Goal: Task Accomplishment & Management: Manage account settings

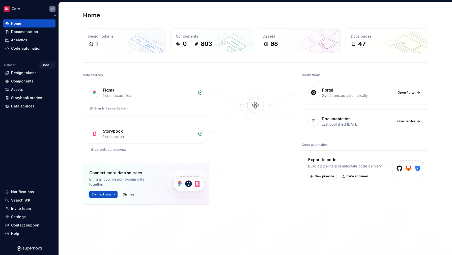
click at [51, 66] on html "Core BH Home Documentation Analytics Code automation Dataset Core Design tokens…" at bounding box center [226, 127] width 452 height 255
click at [21, 34] on div "Documentation" at bounding box center [24, 31] width 27 height 5
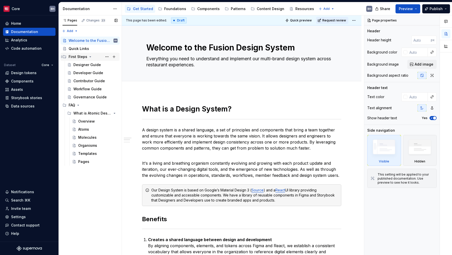
click at [90, 57] on icon "Page tree" at bounding box center [90, 56] width 1 height 1
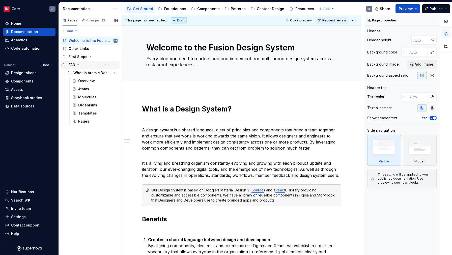
click at [77, 64] on icon "Page tree" at bounding box center [78, 65] width 4 height 4
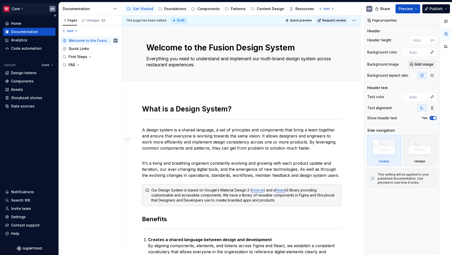
click at [22, 8] on html "Core BH Home Documentation Analytics Code automation Dataset Core Design tokens…" at bounding box center [226, 127] width 452 height 255
type textarea "*"
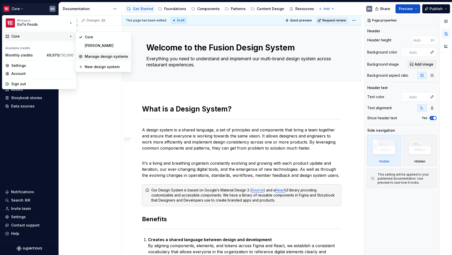
click at [99, 56] on div "Manage design systems" at bounding box center [106, 56] width 43 height 5
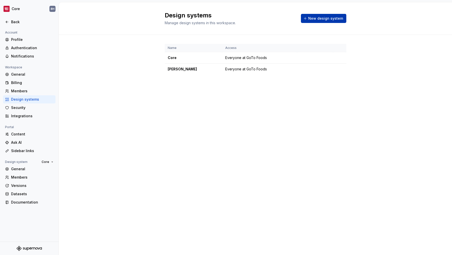
click at [325, 19] on span "New design system" at bounding box center [325, 18] width 35 height 5
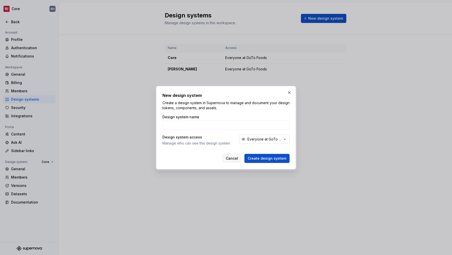
click at [280, 139] on div "Everyone at GoTo Foods" at bounding box center [264, 139] width 35 height 5
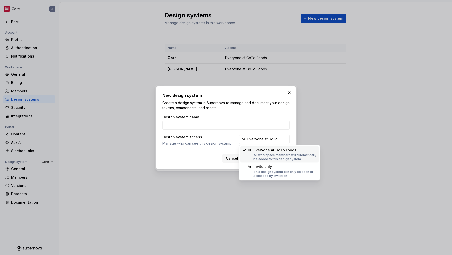
click at [278, 151] on div "Everyone at GoTo Foods" at bounding box center [284, 149] width 63 height 5
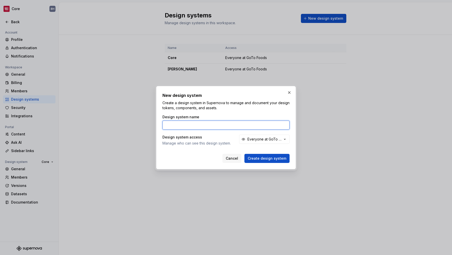
click at [211, 125] on input "Design system name" at bounding box center [225, 124] width 127 height 9
type input "GTF Testing Grounds"
click at [244, 154] on button "Create design system" at bounding box center [266, 158] width 45 height 9
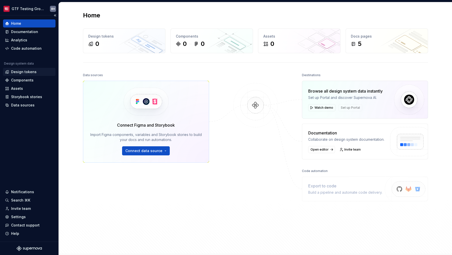
click at [44, 75] on div "Design tokens" at bounding box center [29, 72] width 52 height 8
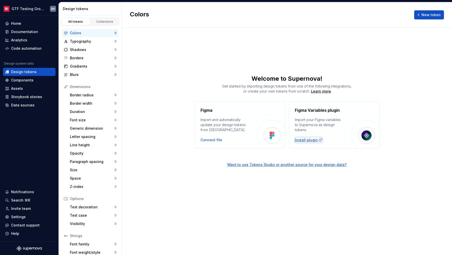
click at [302, 141] on div "Install plugin" at bounding box center [308, 139] width 27 height 5
click at [20, 89] on div "Assets" at bounding box center [17, 88] width 12 height 5
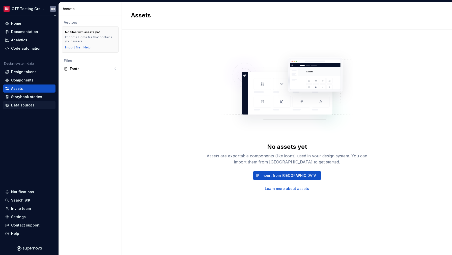
click at [21, 102] on div "Data sources" at bounding box center [29, 105] width 52 height 8
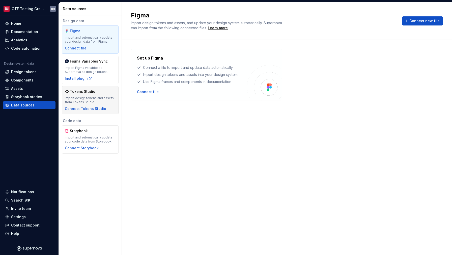
click at [83, 99] on div "Import design tokens and assets from Tokens Studio" at bounding box center [90, 100] width 51 height 8
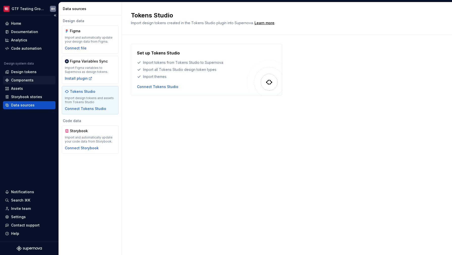
click at [27, 82] on div "Components" at bounding box center [22, 80] width 22 height 5
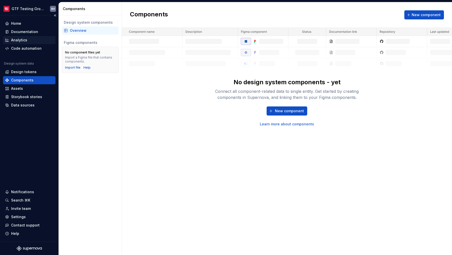
click at [24, 39] on div "Analytics" at bounding box center [19, 40] width 16 height 5
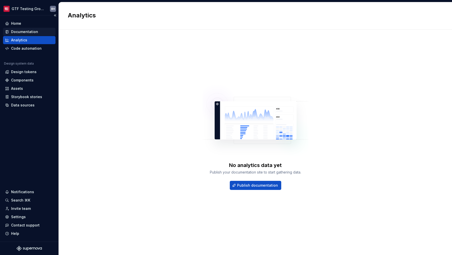
click at [24, 31] on div "Documentation" at bounding box center [24, 31] width 27 height 5
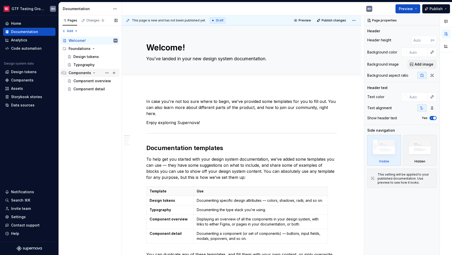
click at [92, 73] on icon "Page tree" at bounding box center [94, 73] width 4 height 4
click at [93, 50] on icon "Page tree" at bounding box center [93, 49] width 4 height 4
click at [90, 78] on div "Pages Changes 5 Add Accessibility guide for tree Page tree. Navigate the tree w…" at bounding box center [89, 135] width 63 height 240
click at [74, 30] on div "Pages Changes 5 Add Accessibility guide for tree Page tree. Navigate the tree w…" at bounding box center [89, 135] width 63 height 240
click at [74, 31] on div "Pages Changes 5 Add Accessibility guide for tree Page tree. Navigate the tree w…" at bounding box center [89, 135] width 63 height 240
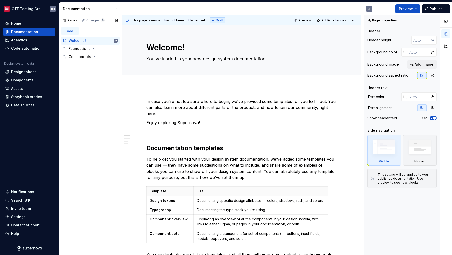
click at [77, 32] on div "Pages Changes 5 Add Accessibility guide for tree Page tree. Navigate the tree w…" at bounding box center [89, 135] width 63 height 240
click at [79, 39] on div "New page" at bounding box center [86, 40] width 33 height 5
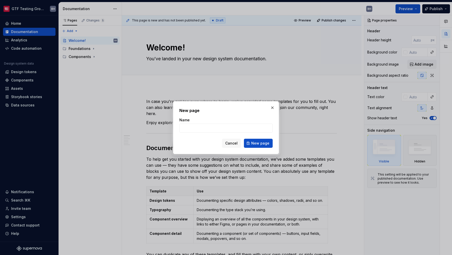
type textarea "*"
type input "Getting Started"
click button "New page" at bounding box center [258, 143] width 29 height 9
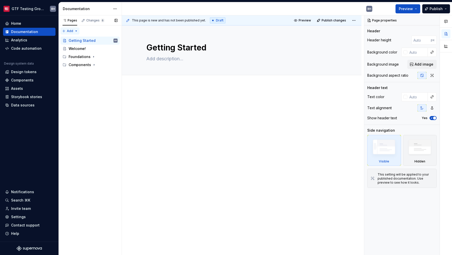
click at [76, 31] on div "Pages Changes 6 Add Accessibility guide for tree Page tree. Navigate the tree w…" at bounding box center [89, 135] width 63 height 240
type textarea "*"
click at [77, 49] on div "New group" at bounding box center [86, 48] width 33 height 5
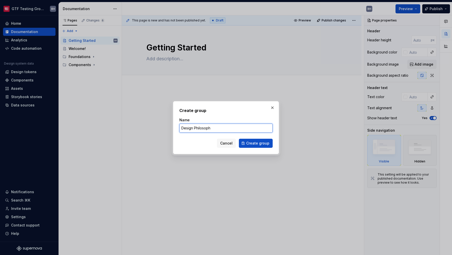
type input "Design Philosophy"
click button "Create group" at bounding box center [256, 143] width 34 height 9
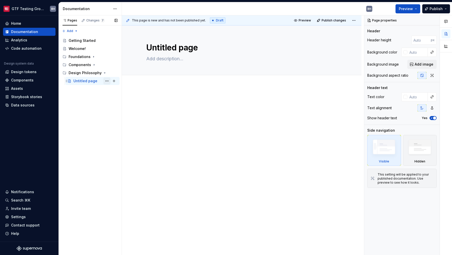
click at [108, 81] on button "Page tree" at bounding box center [106, 80] width 7 height 7
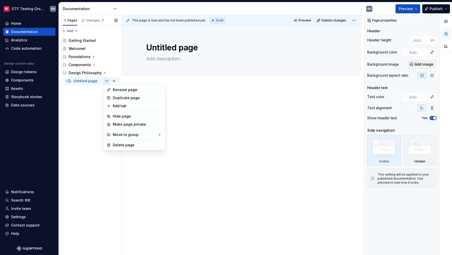
type textarea "*"
click at [111, 89] on div "Rename page" at bounding box center [134, 90] width 59 height 8
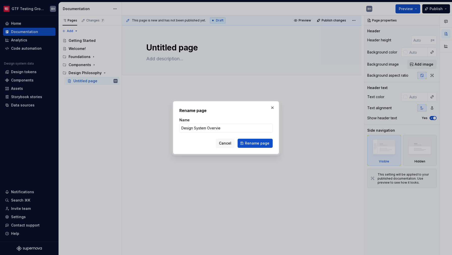
type input "Design System Overview"
click button "Rename page" at bounding box center [254, 143] width 35 height 9
type textarea "*"
type textarea "Design System Overview"
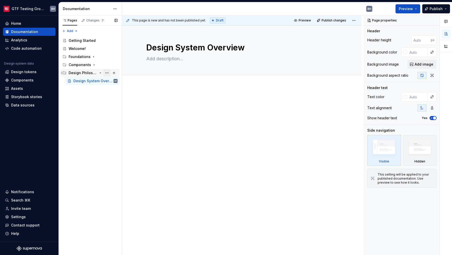
click at [108, 74] on button "Page tree" at bounding box center [106, 72] width 7 height 7
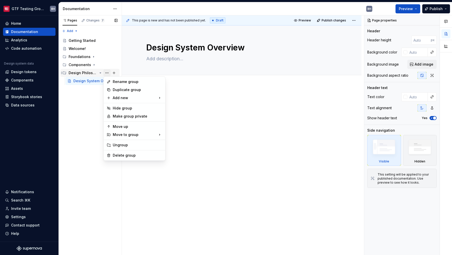
type textarea "*"
click at [183, 101] on div "New page" at bounding box center [189, 99] width 33 height 5
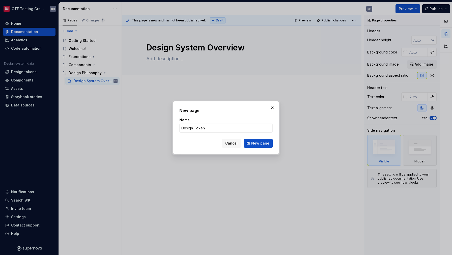
type input "Design Tokens"
click button "New page" at bounding box center [258, 143] width 29 height 9
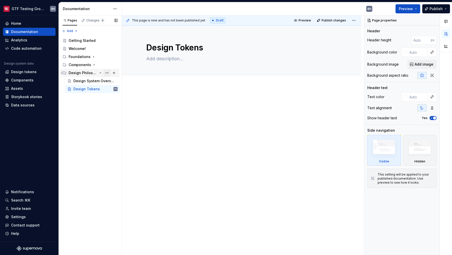
click at [107, 73] on button "Page tree" at bounding box center [106, 72] width 7 height 7
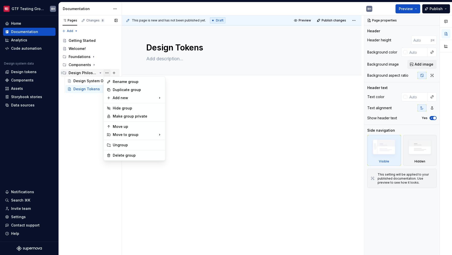
type textarea "*"
click at [184, 99] on div "New page" at bounding box center [189, 99] width 33 height 5
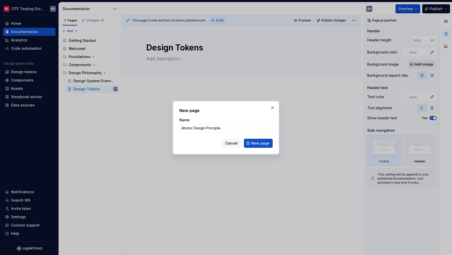
type input "Atomic Design Principles"
click button "New page" at bounding box center [258, 143] width 29 height 9
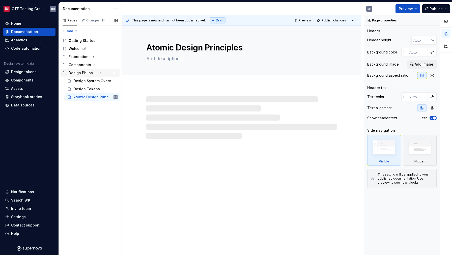
click at [100, 73] on icon "Page tree" at bounding box center [100, 73] width 1 height 1
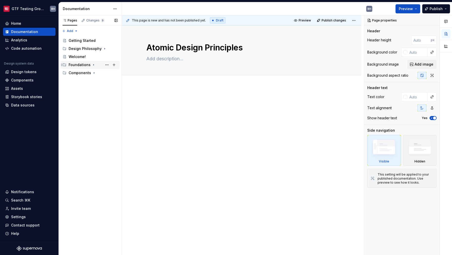
click at [93, 65] on icon "Page tree" at bounding box center [93, 64] width 1 height 1
click at [93, 65] on icon "Page tree" at bounding box center [93, 65] width 1 height 1
click at [73, 31] on div "Pages Changes 9 Add Accessibility guide for tree Page tree. Navigate the tree w…" at bounding box center [89, 135] width 63 height 240
click at [79, 47] on div "New group" at bounding box center [86, 48] width 33 height 5
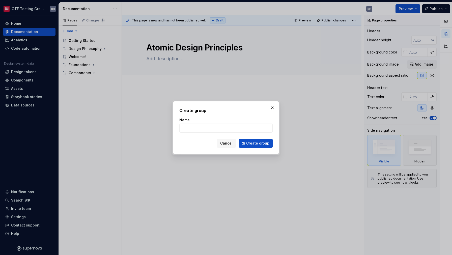
type textarea "*"
type input "Brands"
click button "Create group" at bounding box center [256, 143] width 34 height 9
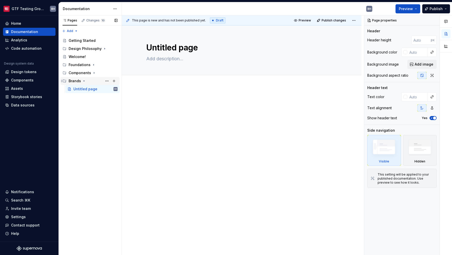
click at [84, 81] on icon "Page tree" at bounding box center [84, 81] width 4 height 4
click at [76, 31] on div "Pages Changes 10 Add Accessibility guide for tree Page tree. Navigate the tree …" at bounding box center [89, 135] width 63 height 240
click at [79, 48] on div "New group" at bounding box center [86, 48] width 33 height 5
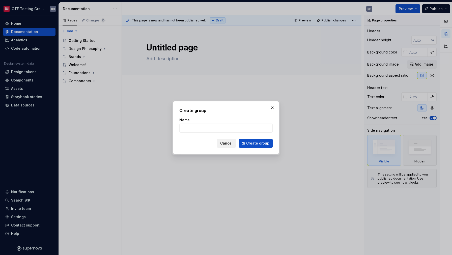
click at [230, 143] on span "Cancel" at bounding box center [226, 143] width 12 height 5
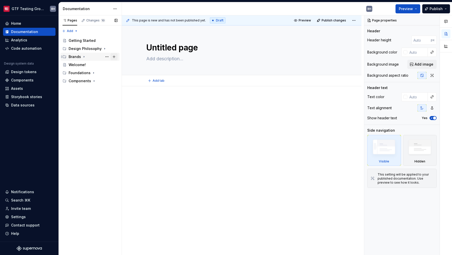
type textarea "*"
click at [74, 32] on div "Pages Changes 10 Add Accessibility guide for tree Page tree. Navigate the tree …" at bounding box center [89, 135] width 63 height 240
click at [76, 42] on div "New page" at bounding box center [86, 40] width 33 height 5
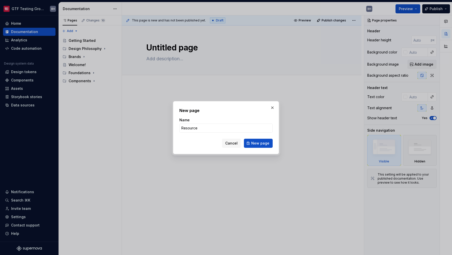
type input "Resources"
click button "New page" at bounding box center [258, 143] width 29 height 9
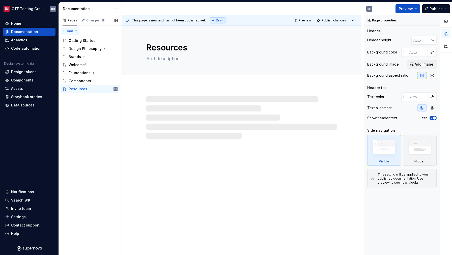
click at [74, 32] on div "Pages Changes 11 Add Accessibility guide for tree Page tree. Navigate the tree …" at bounding box center [89, 135] width 63 height 240
click at [75, 39] on div "New page" at bounding box center [86, 40] width 33 height 5
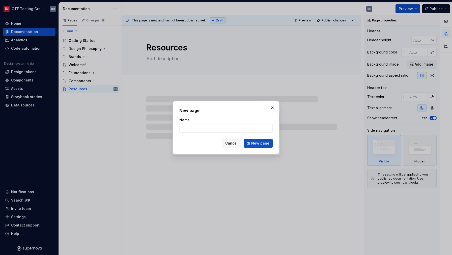
type textarea "*"
type input "Ch"
type textarea "*"
type input "Change"
type textarea "*"
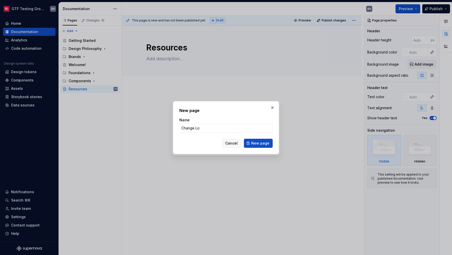
type input "Change Log"
click button "New page" at bounding box center [258, 143] width 29 height 9
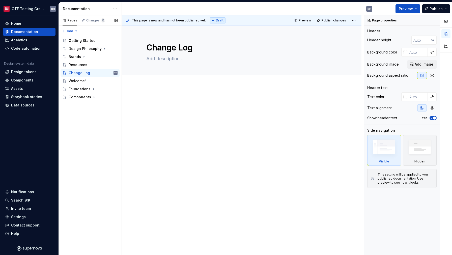
click at [79, 116] on div "Pages Changes 12 Add Accessibility guide for tree Page tree. Navigate the tree …" at bounding box center [89, 135] width 63 height 240
click at [75, 31] on div "Pages Changes 12 Add Accessibility guide for tree Page tree. Navigate the tree …" at bounding box center [89, 135] width 63 height 240
click at [115, 9] on html "GTF Testing Grounds BH Home Documentation Analytics Code automation Design syst…" at bounding box center [226, 127] width 452 height 255
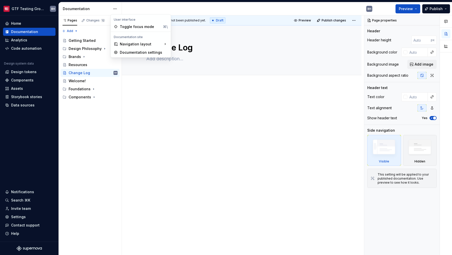
click at [104, 10] on html "GTF Testing Grounds BH Home Documentation Analytics Code automation Design syst…" at bounding box center [226, 127] width 452 height 255
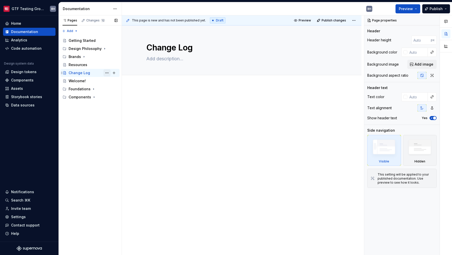
click at [108, 74] on button "Page tree" at bounding box center [106, 72] width 7 height 7
type textarea "*"
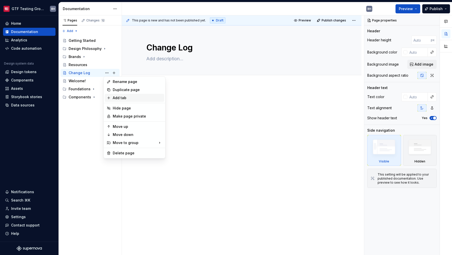
click at [115, 100] on div "Add tab" at bounding box center [137, 97] width 49 height 5
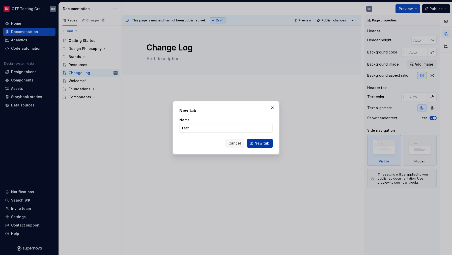
type input "Test"
click at [264, 146] on button "New tab" at bounding box center [259, 143] width 25 height 9
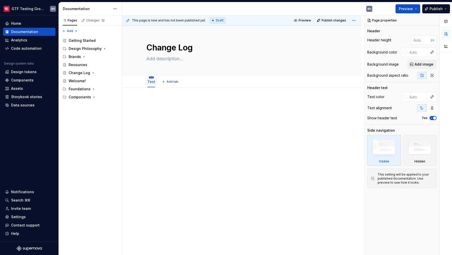
click at [151, 77] on html "GTF Testing Grounds BH Home Documentation Analytics Code automation Design syst…" at bounding box center [226, 127] width 452 height 255
click at [129, 105] on html "GTF Testing Grounds BH Home Documentation Analytics Code automation Design syst…" at bounding box center [226, 127] width 452 height 255
click at [93, 73] on icon "Page tree" at bounding box center [93, 72] width 1 height 1
click at [107, 82] on button "Page tree" at bounding box center [106, 80] width 7 height 7
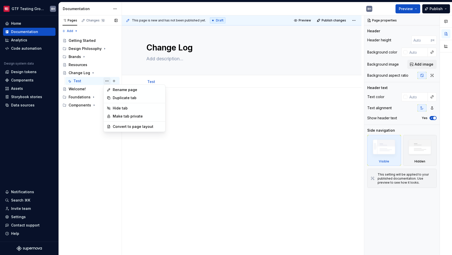
click at [107, 82] on div "Pages Changes 12 Add Accessibility guide for tree Page tree. Navigate the tree …" at bounding box center [89, 135] width 63 height 240
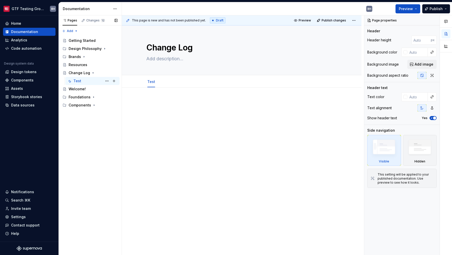
drag, startPoint x: 72, startPoint y: 81, endPoint x: 91, endPoint y: 78, distance: 19.8
click at [91, 78] on div "Test BH" at bounding box center [92, 80] width 50 height 7
click at [107, 74] on button "Page tree" at bounding box center [106, 72] width 7 height 7
click at [107, 74] on div "Pages Changes 12 Add Accessibility guide for tree Page tree. Navigate the tree …" at bounding box center [89, 135] width 63 height 240
click at [106, 81] on button "Page tree" at bounding box center [106, 80] width 7 height 7
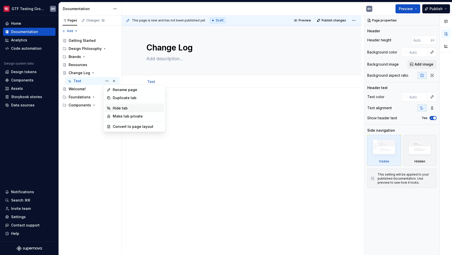
click at [113, 108] on div "Hide tab" at bounding box center [134, 108] width 59 height 8
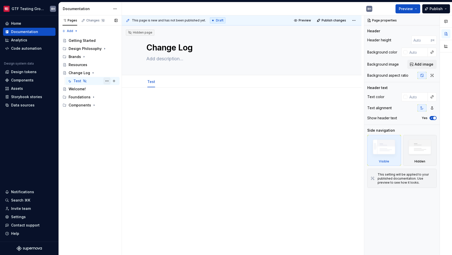
click at [108, 81] on button "Page tree" at bounding box center [106, 80] width 7 height 7
click at [99, 81] on div "Pages Changes 12 Add Accessibility guide for tree Page tree. Navigate the tree …" at bounding box center [89, 135] width 63 height 240
click at [151, 78] on html "GTF Testing Grounds BH Home Documentation Analytics Code automation Design syst…" at bounding box center [226, 127] width 452 height 255
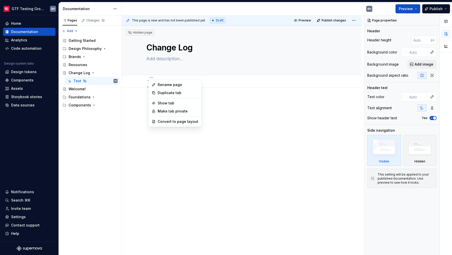
click at [135, 79] on html "GTF Testing Grounds BH Home Documentation Analytics Code automation Design syst…" at bounding box center [226, 127] width 452 height 255
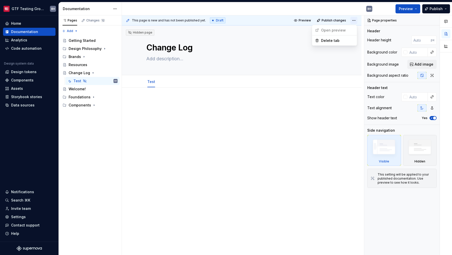
click at [355, 21] on html "GTF Testing Grounds BH Home Documentation Analytics Code automation Design syst…" at bounding box center [226, 127] width 452 height 255
click at [344, 41] on div "Delete tab" at bounding box center [337, 40] width 33 height 5
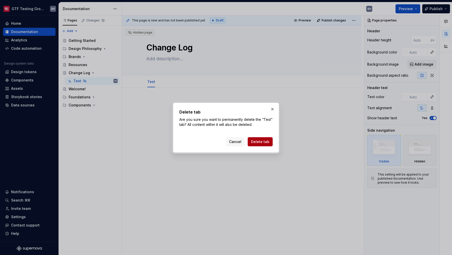
click at [264, 143] on span "Delete tab" at bounding box center [260, 141] width 18 height 5
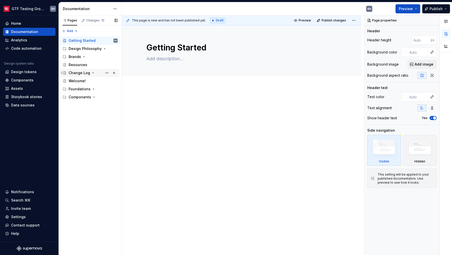
click at [93, 74] on icon "Page tree" at bounding box center [93, 73] width 4 height 4
click at [107, 73] on button "Page tree" at bounding box center [106, 72] width 7 height 7
click at [339, 114] on html "GTF Testing Grounds BH Home Documentation Analytics Code automation Design syst…" at bounding box center [226, 127] width 452 height 255
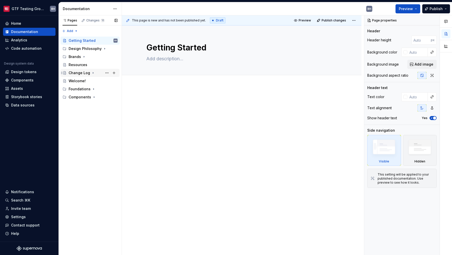
click at [73, 75] on div "Change Log" at bounding box center [79, 72] width 21 height 5
click at [72, 74] on div "Change Log" at bounding box center [79, 72] width 21 height 5
click at [80, 67] on div "Resources" at bounding box center [78, 64] width 19 height 5
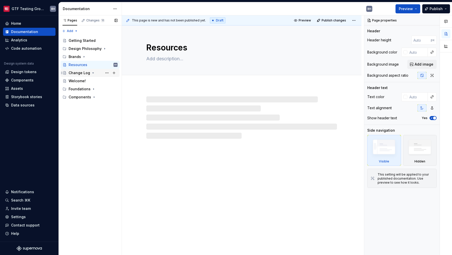
click at [80, 74] on div "Change Log" at bounding box center [79, 72] width 21 height 5
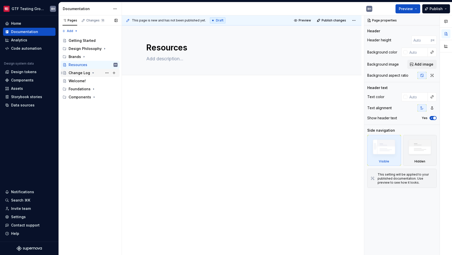
click at [78, 73] on div "Change Log" at bounding box center [79, 72] width 21 height 5
click at [61, 73] on icon "Page tree" at bounding box center [62, 73] width 4 height 4
click at [105, 73] on button "Page tree" at bounding box center [106, 72] width 7 height 7
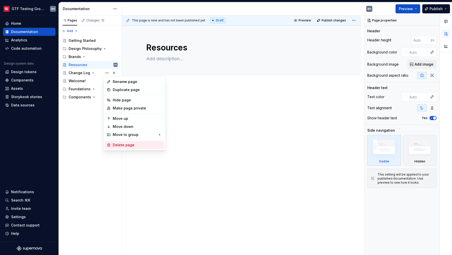
click at [123, 145] on div "Delete page" at bounding box center [137, 144] width 49 height 5
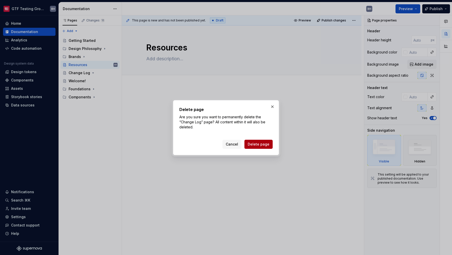
click at [259, 146] on span "Delete page" at bounding box center [258, 144] width 22 height 5
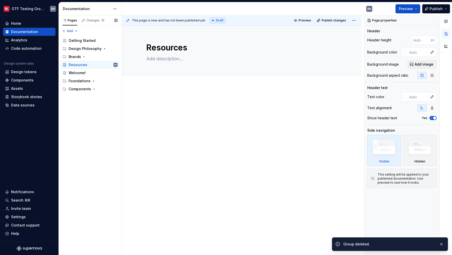
click at [96, 110] on div "Pages Changes 11 Add Accessibility guide for tree Page tree. Navigate the tree …" at bounding box center [89, 135] width 63 height 240
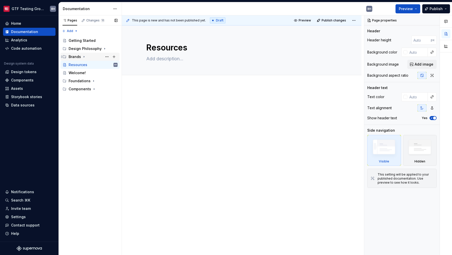
click at [84, 57] on icon "Page tree" at bounding box center [84, 57] width 4 height 4
click at [108, 65] on button "Page tree" at bounding box center [106, 64] width 7 height 7
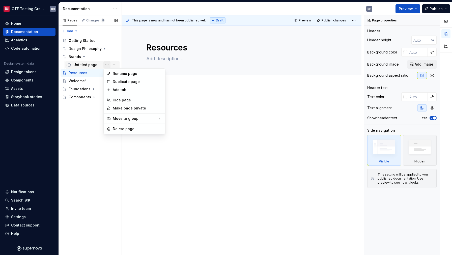
type textarea "*"
click at [124, 75] on div "Rename page" at bounding box center [137, 73] width 49 height 5
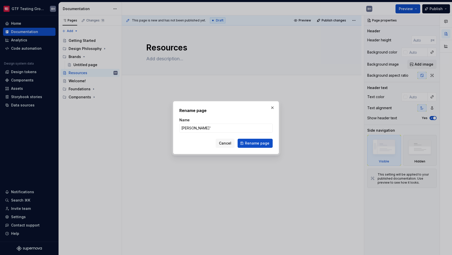
type input "[PERSON_NAME]'s"
click button "Rename page" at bounding box center [254, 143] width 35 height 9
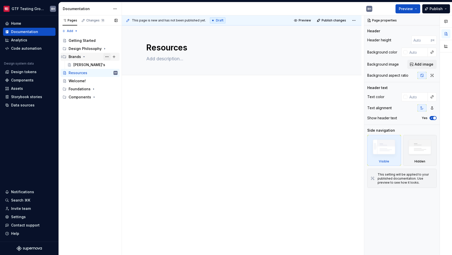
click at [109, 58] on button "Page tree" at bounding box center [106, 56] width 7 height 7
type textarea "*"
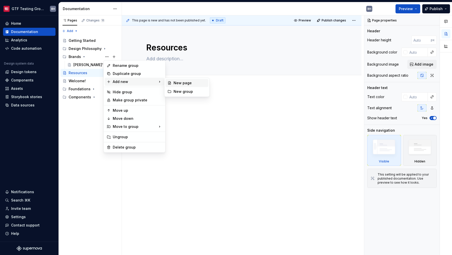
click at [184, 85] on div "New page" at bounding box center [189, 82] width 33 height 5
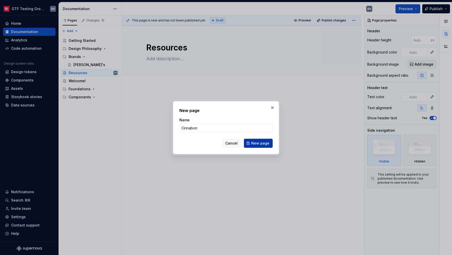
type input "Cinnabon"
click at [258, 142] on span "New page" at bounding box center [260, 143] width 18 height 5
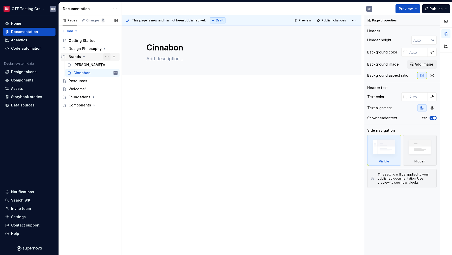
click at [107, 57] on button "Page tree" at bounding box center [106, 56] width 7 height 7
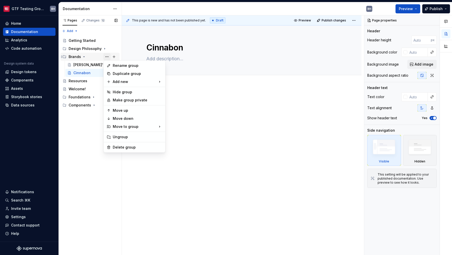
type textarea "*"
click at [177, 83] on div "New page" at bounding box center [189, 82] width 33 height 5
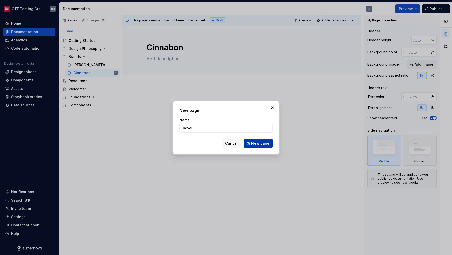
type input "Carvel"
click at [252, 143] on button "New page" at bounding box center [258, 143] width 29 height 9
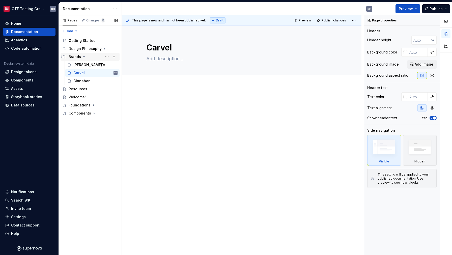
type textarea "*"
